Goal: Complete application form: Complete application form

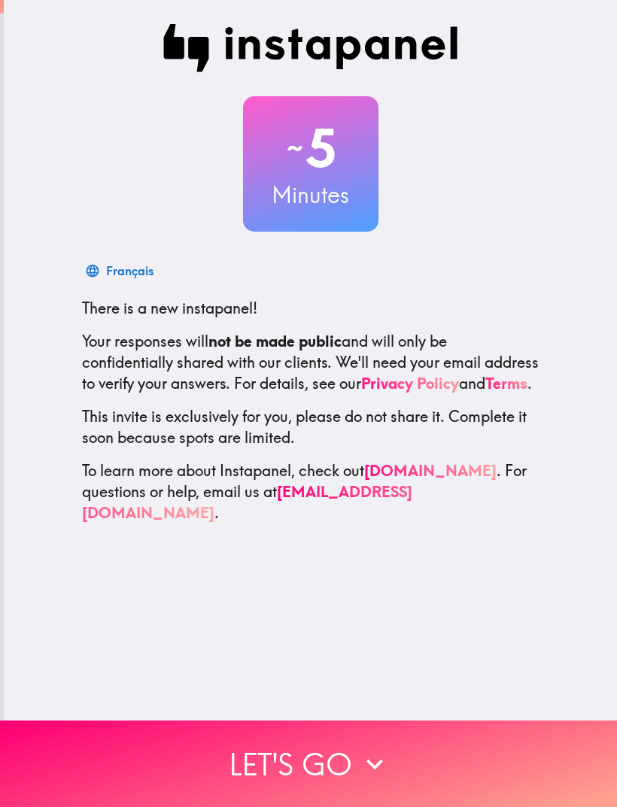
click at [361, 753] on icon "button" at bounding box center [374, 764] width 33 height 33
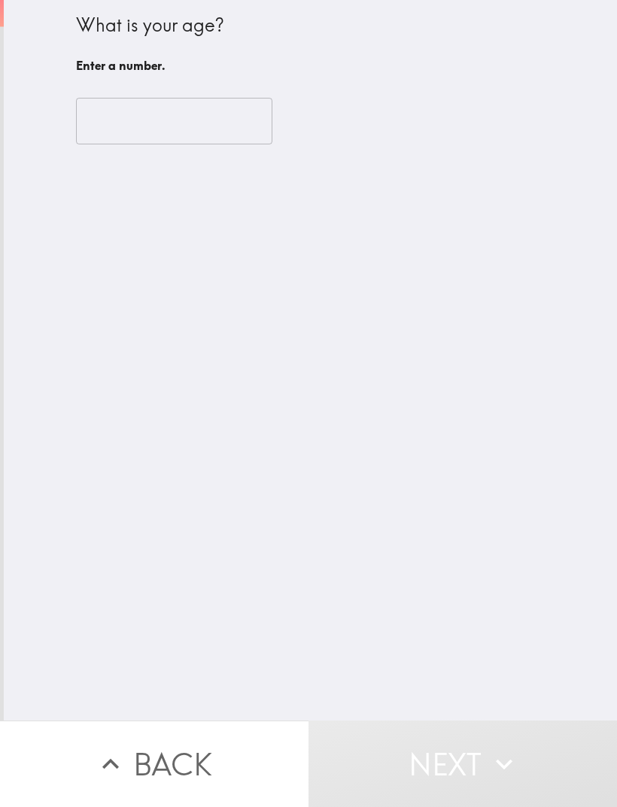
click at [211, 132] on input "number" at bounding box center [174, 121] width 196 height 47
type input "2"
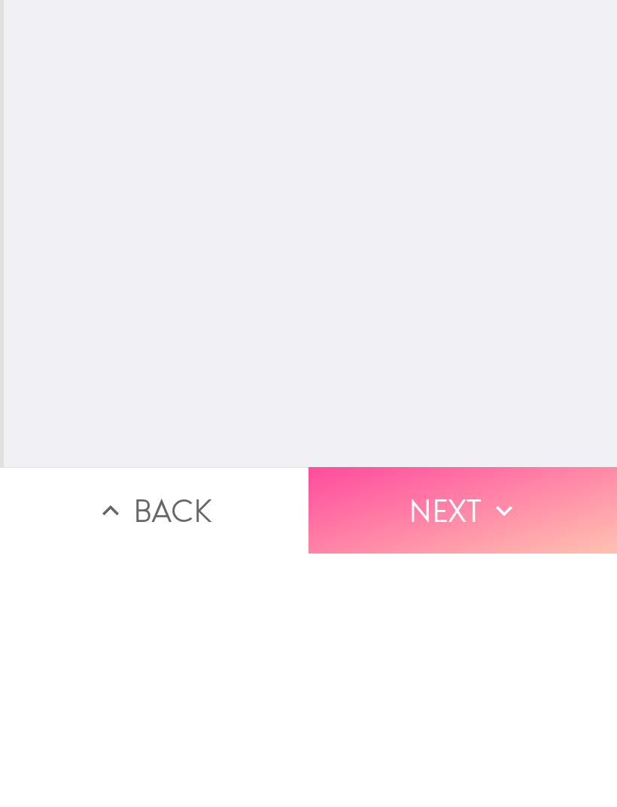
type input "39"
click at [550, 721] on button "Next" at bounding box center [463, 764] width 309 height 87
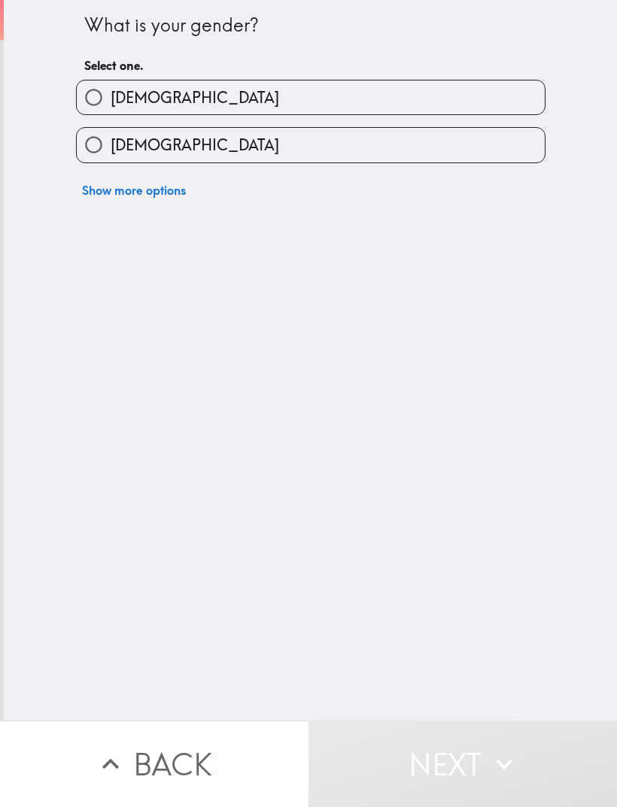
click at [99, 150] on input "[DEMOGRAPHIC_DATA]" at bounding box center [94, 145] width 34 height 34
radio input "true"
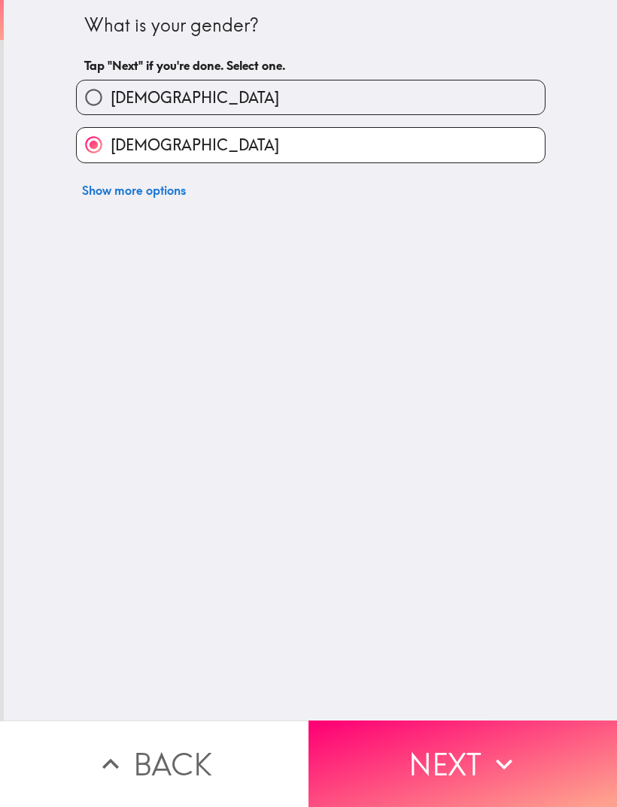
click at [504, 754] on icon "button" at bounding box center [504, 764] width 33 height 33
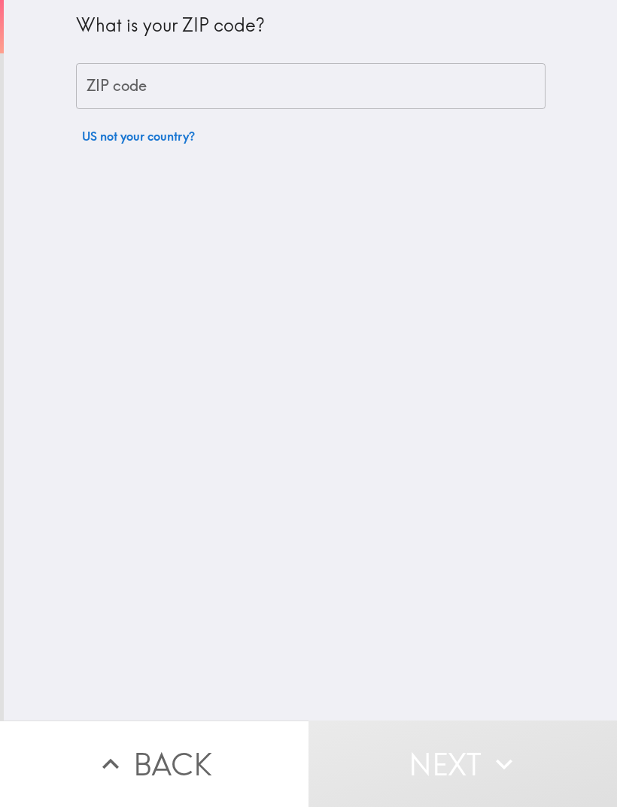
click at [230, 88] on input "ZIP code" at bounding box center [311, 86] width 470 height 47
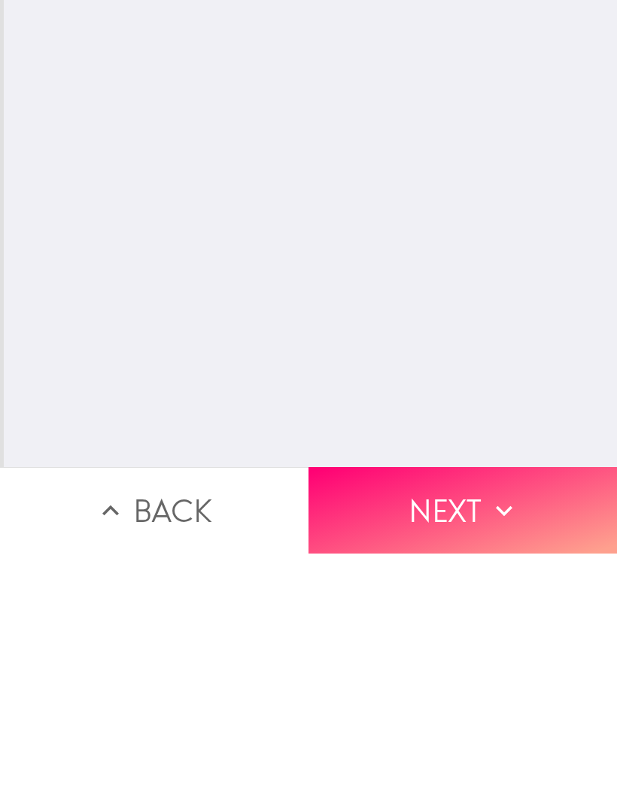
type input "92365"
click at [510, 748] on icon "button" at bounding box center [504, 764] width 33 height 33
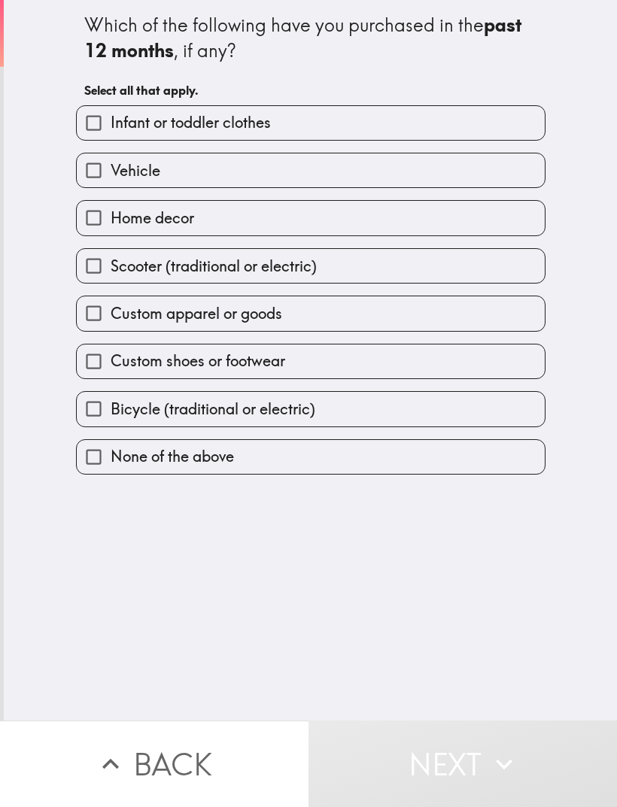
click at [99, 127] on input "Infant or toddler clothes" at bounding box center [94, 123] width 34 height 34
checkbox input "true"
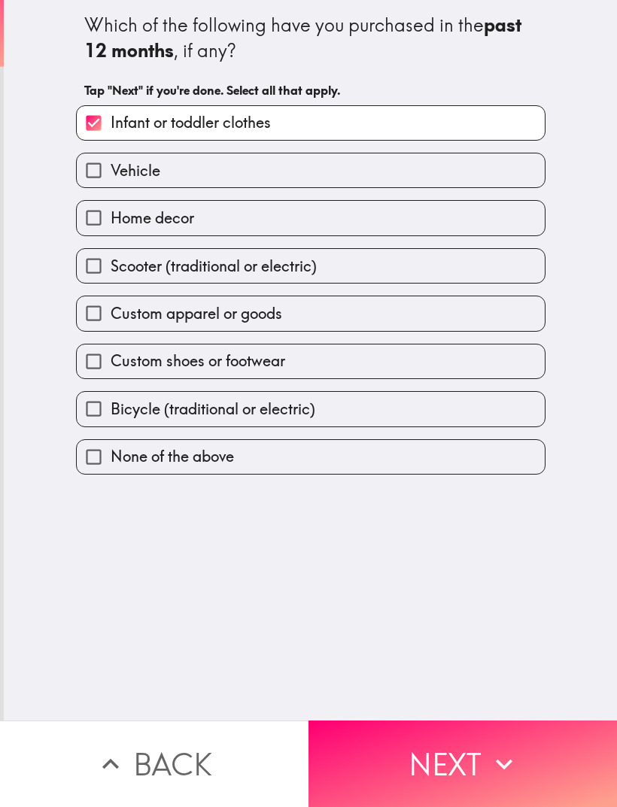
click at [99, 220] on input "Home decor" at bounding box center [94, 218] width 34 height 34
checkbox input "true"
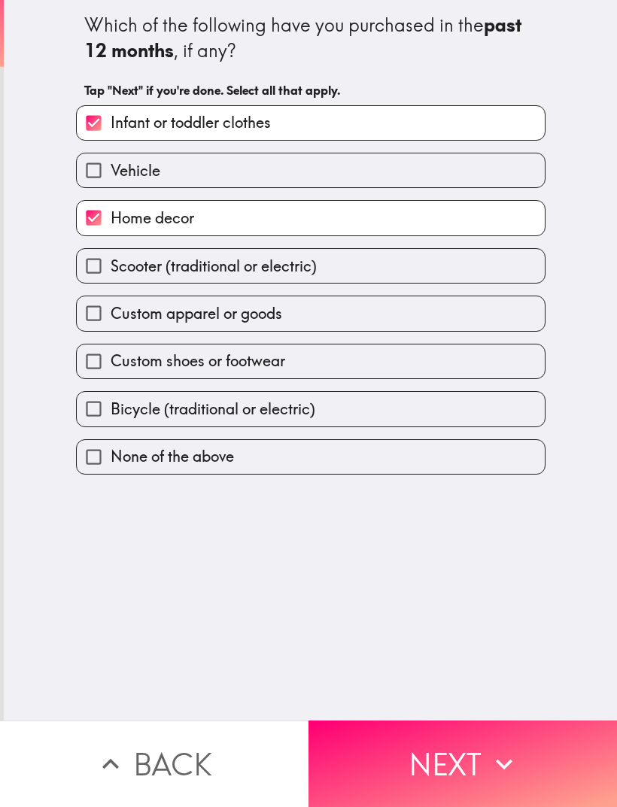
click at [93, 312] on input "Custom apparel or goods" at bounding box center [94, 313] width 34 height 34
checkbox input "true"
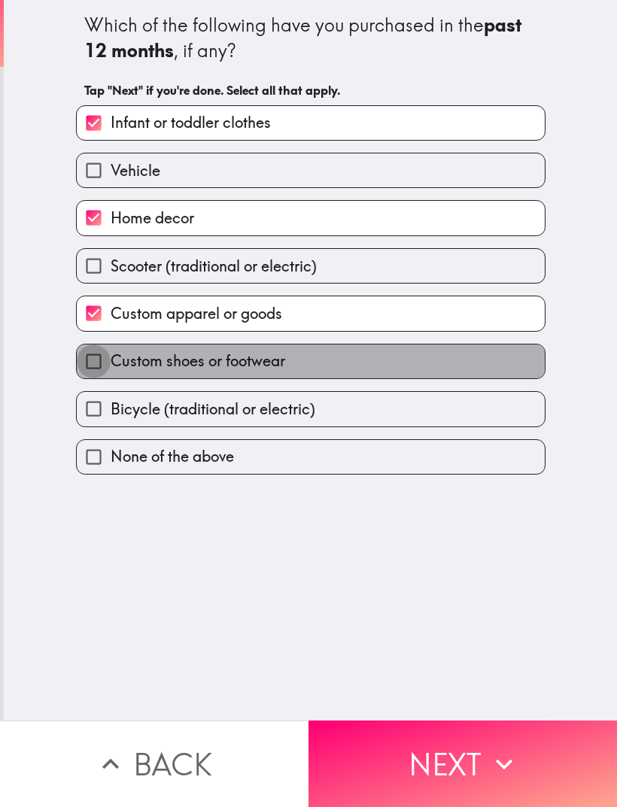
click at [94, 362] on input "Custom shoes or footwear" at bounding box center [94, 362] width 34 height 34
checkbox input "true"
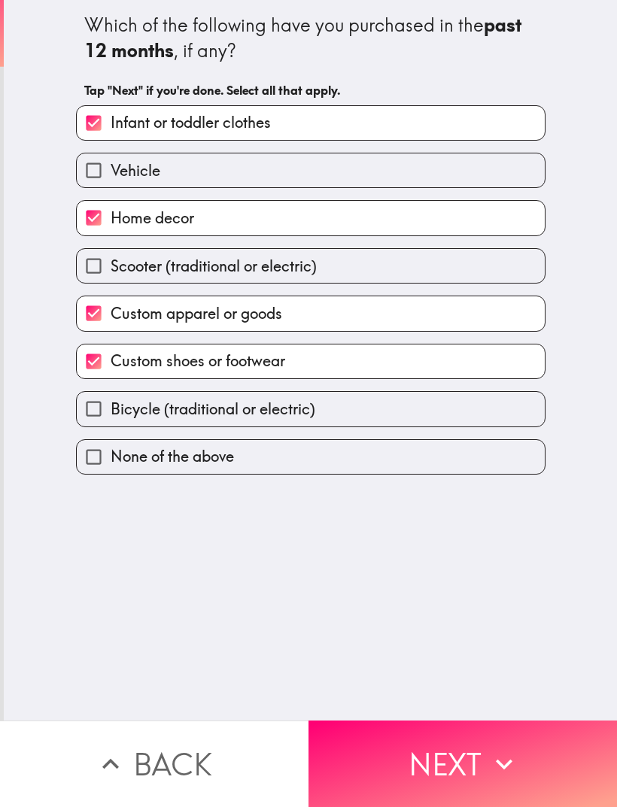
click at [512, 752] on icon "button" at bounding box center [504, 764] width 33 height 33
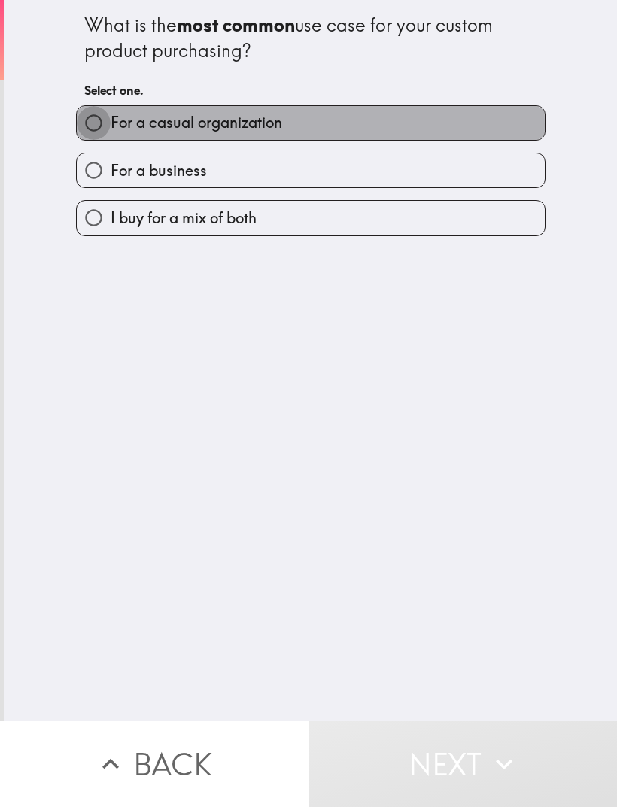
click at [99, 124] on input "For a casual organization" at bounding box center [94, 123] width 34 height 34
radio input "true"
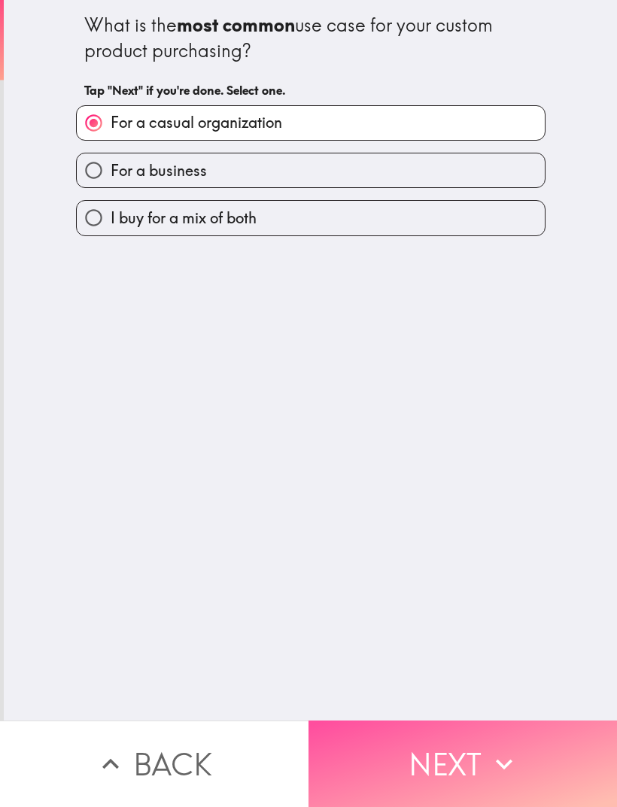
click at [502, 752] on icon "button" at bounding box center [504, 764] width 33 height 33
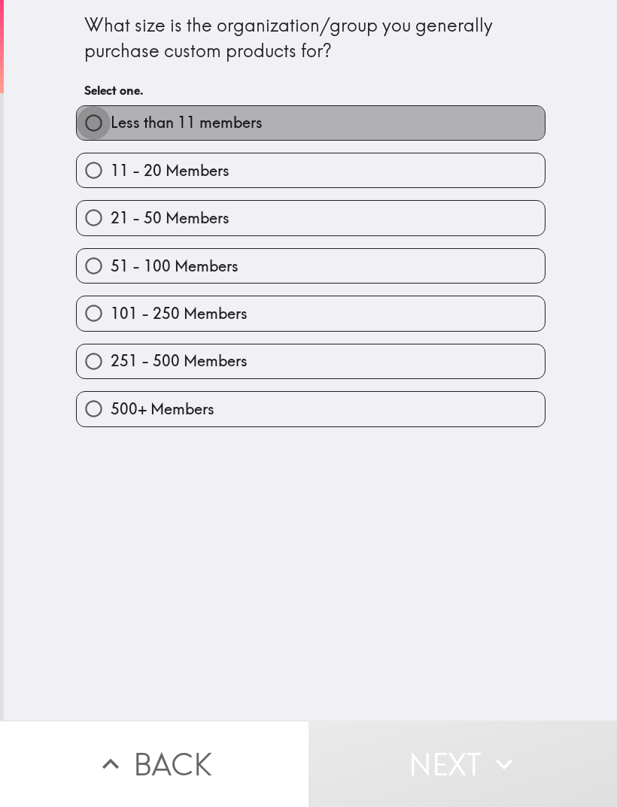
click at [94, 121] on input "Less than 11 members" at bounding box center [94, 123] width 34 height 34
radio input "true"
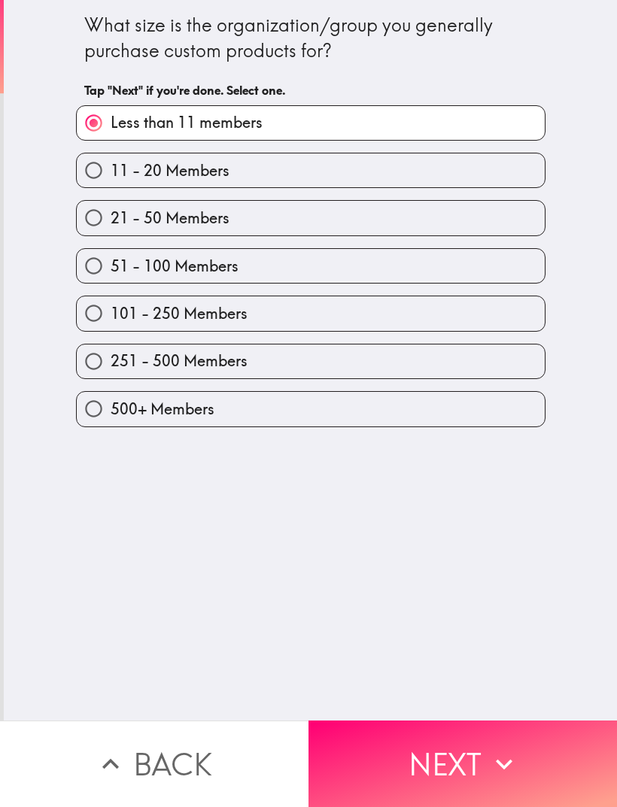
click at [496, 752] on icon "button" at bounding box center [504, 764] width 33 height 33
